Goal: Communication & Community: Ask a question

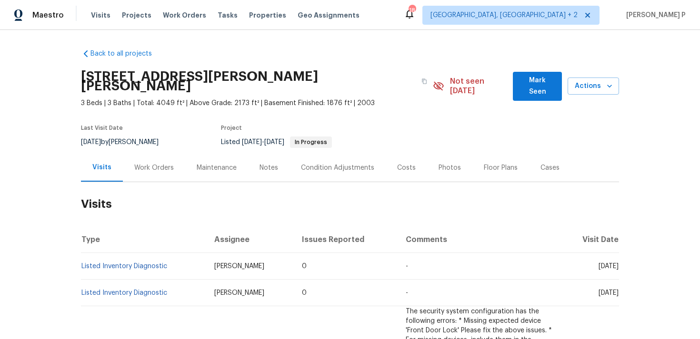
click at [152, 163] on div "Work Orders" at bounding box center [153, 168] width 39 height 10
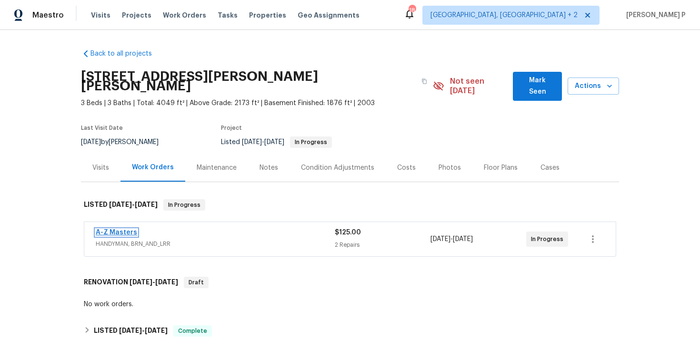
click at [119, 229] on link "A-Z Masters" at bounding box center [116, 232] width 41 height 7
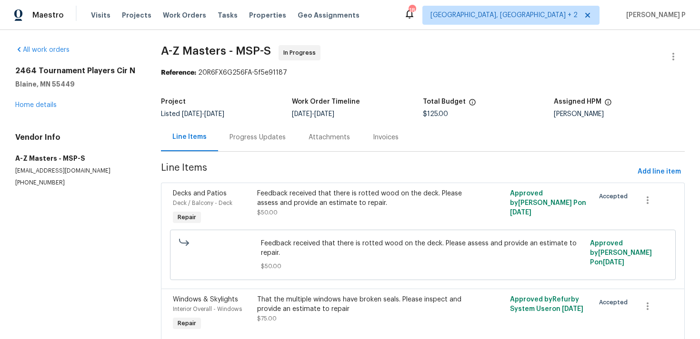
click at [259, 133] on div "Progress Updates" at bounding box center [257, 138] width 56 height 10
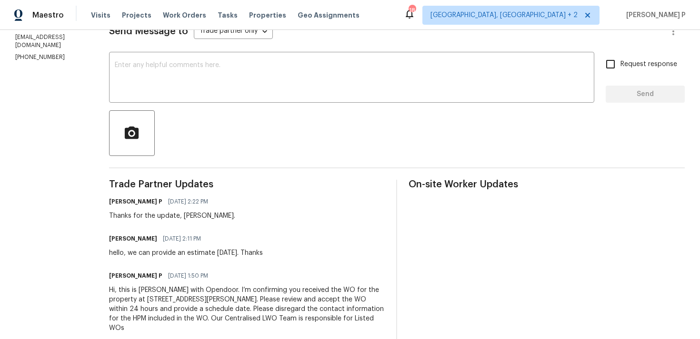
scroll to position [115, 0]
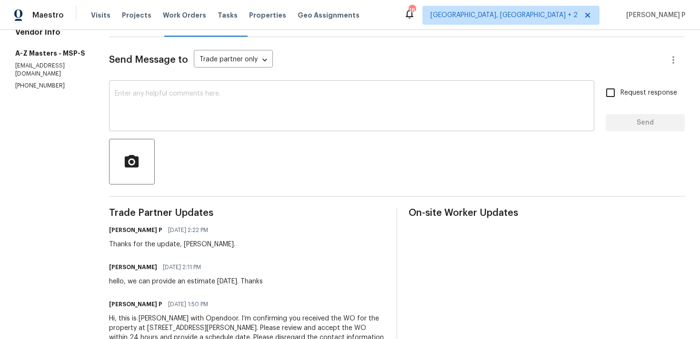
click at [156, 107] on textarea at bounding box center [352, 106] width 474 height 33
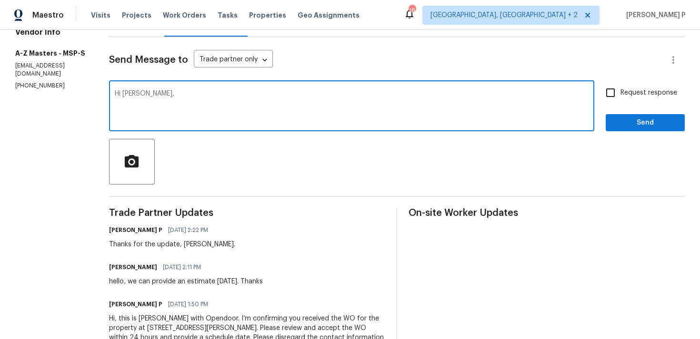
paste textarea "Could you please provide us with an update on the status of the work order?"
click at [127, 94] on textarea "Hi [PERSON_NAME], Could you please provide us with an update on the status of t…" at bounding box center [352, 106] width 474 height 33
click at [396, 109] on textarea "Hi [PERSON_NAME], Could you please provide us with an update on the status of t…" at bounding box center [352, 106] width 474 height 33
type textarea "Hi [PERSON_NAME], Could you please provide us with an update on the status of t…"
click at [610, 94] on input "Request response" at bounding box center [610, 93] width 20 height 20
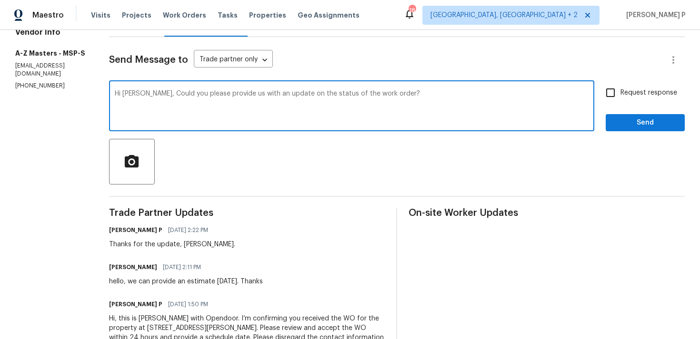
checkbox input "true"
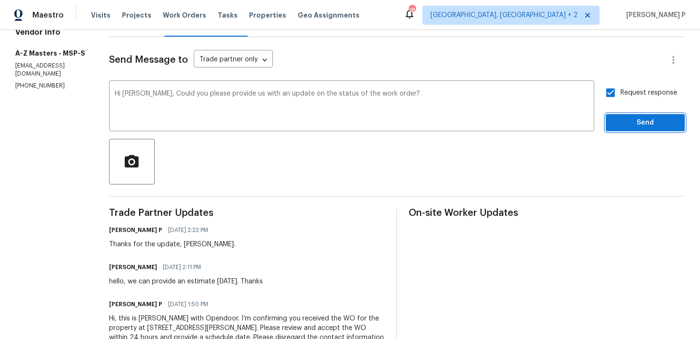
click at [636, 125] on span "Send" at bounding box center [645, 123] width 64 height 12
